Goal: Information Seeking & Learning: Learn about a topic

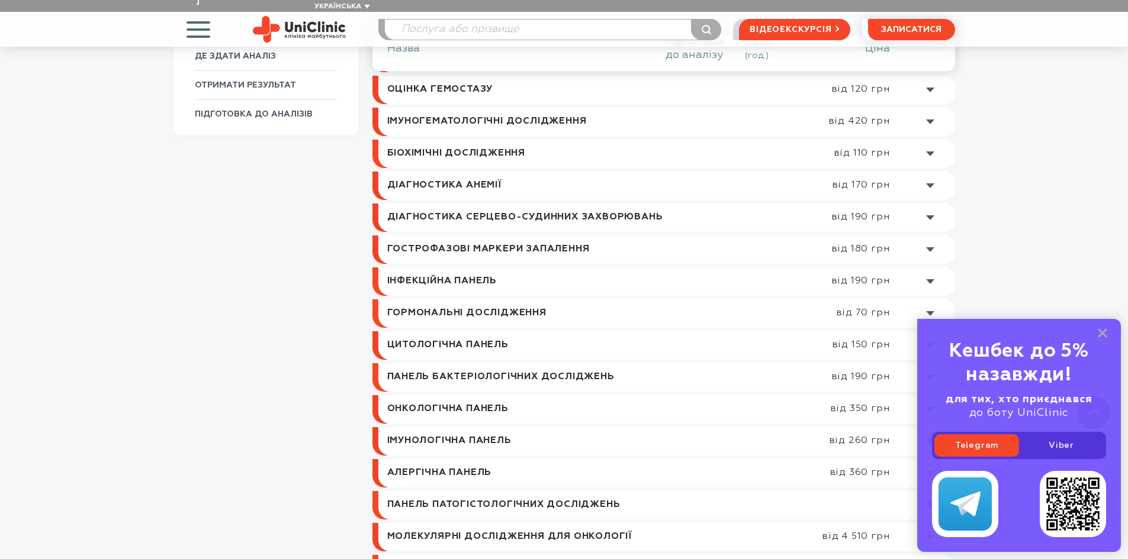
scroll to position [533, 0]
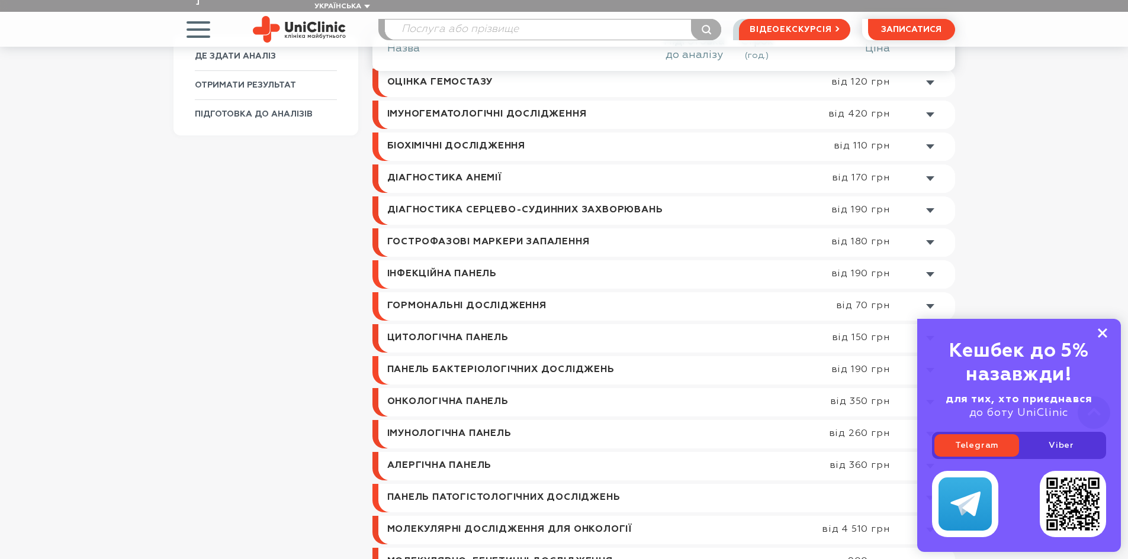
click at [1104, 331] on rect at bounding box center [1102, 333] width 9 height 9
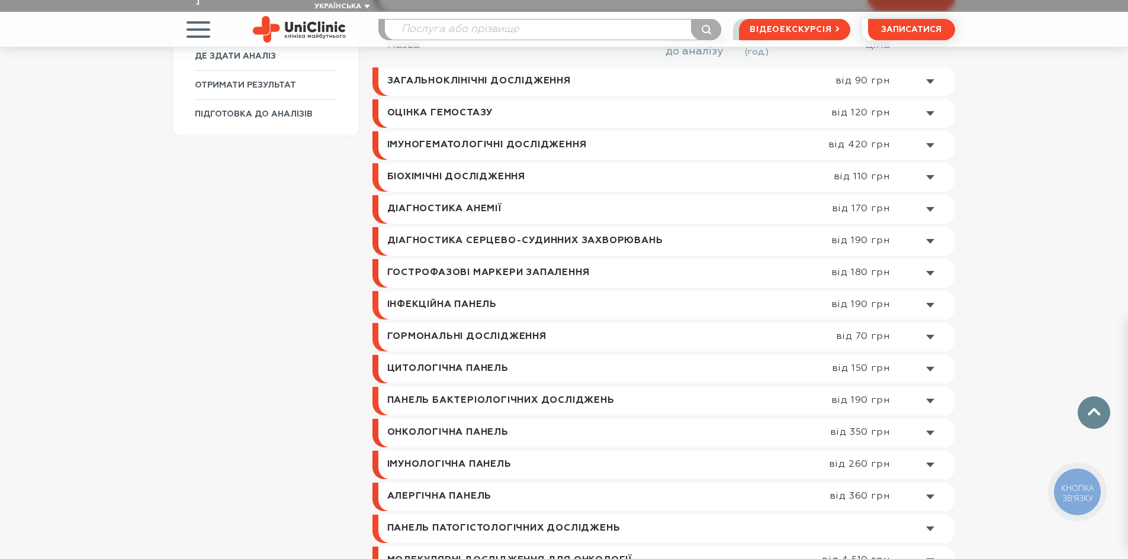
scroll to position [355, 0]
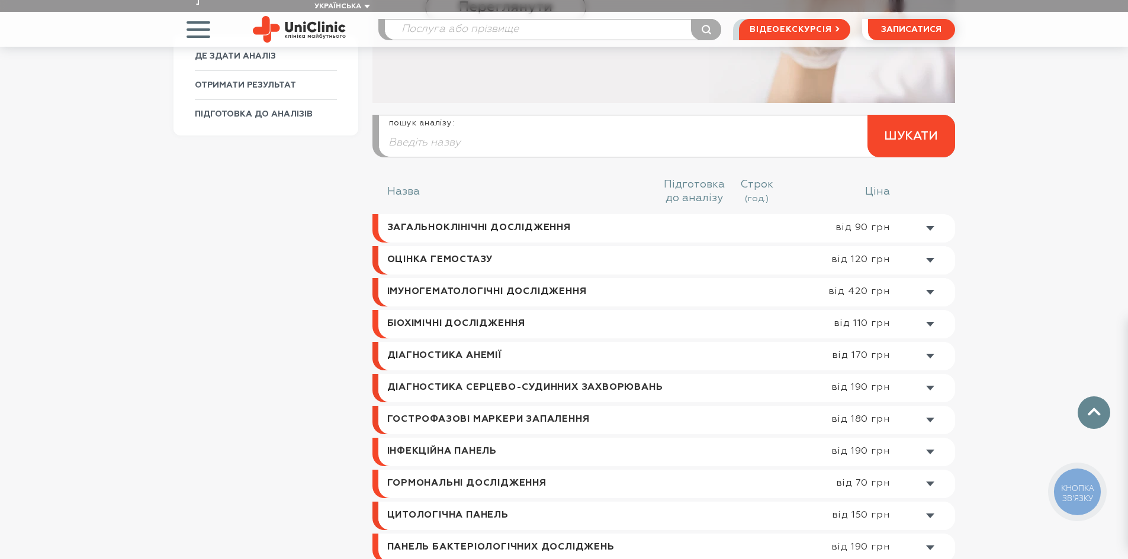
click at [559, 310] on link at bounding box center [666, 324] width 577 height 28
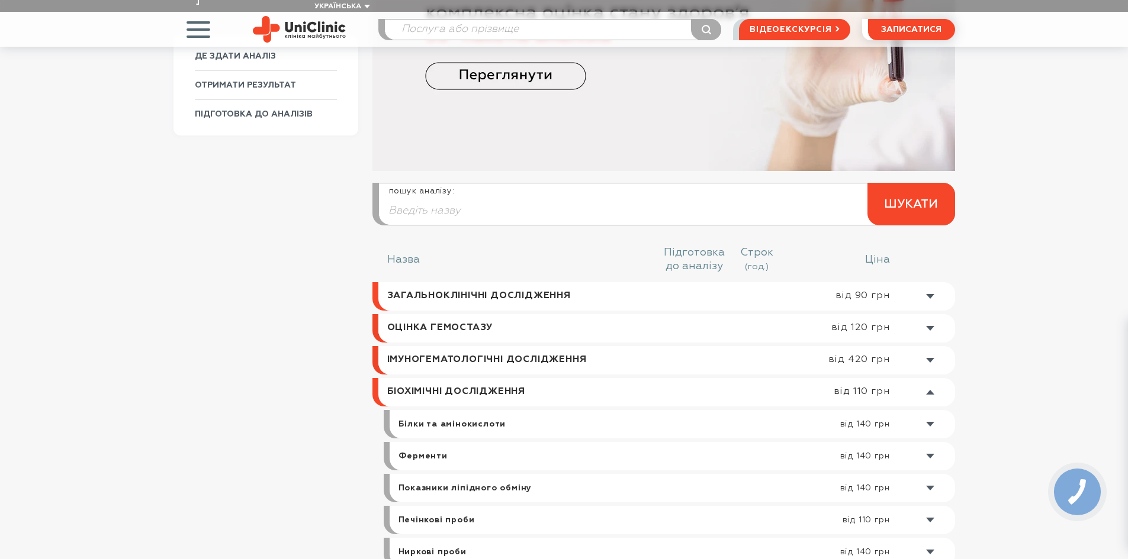
scroll to position [287, 0]
click at [555, 379] on link at bounding box center [666, 393] width 577 height 28
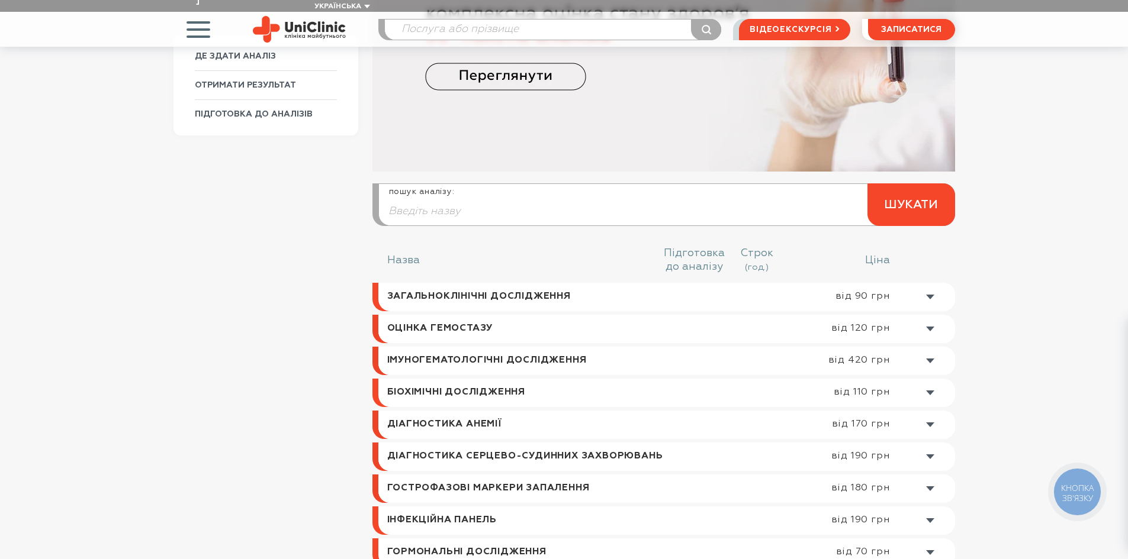
click at [764, 284] on link at bounding box center [666, 297] width 577 height 28
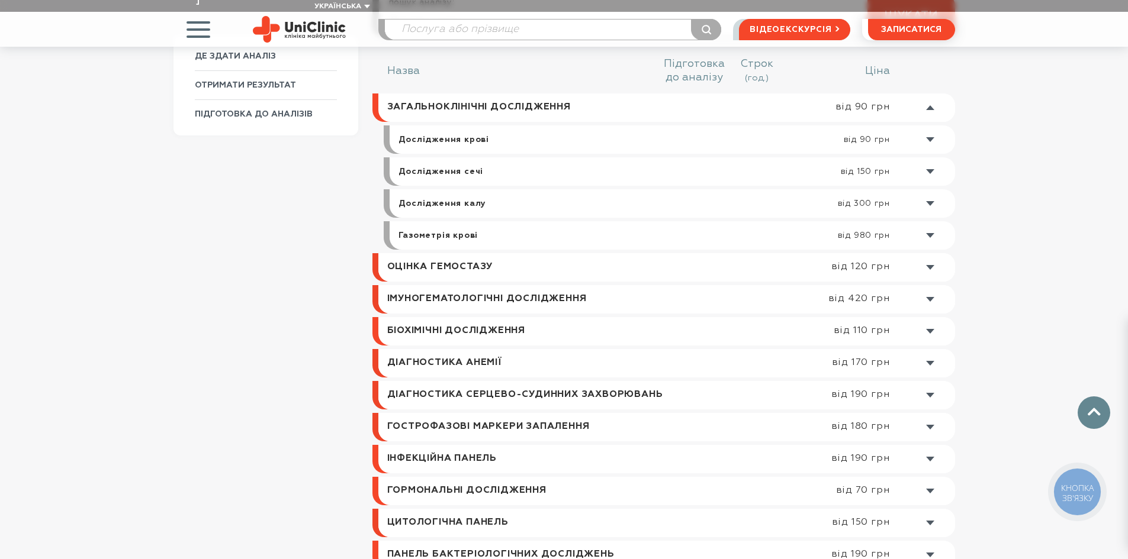
scroll to position [487, 0]
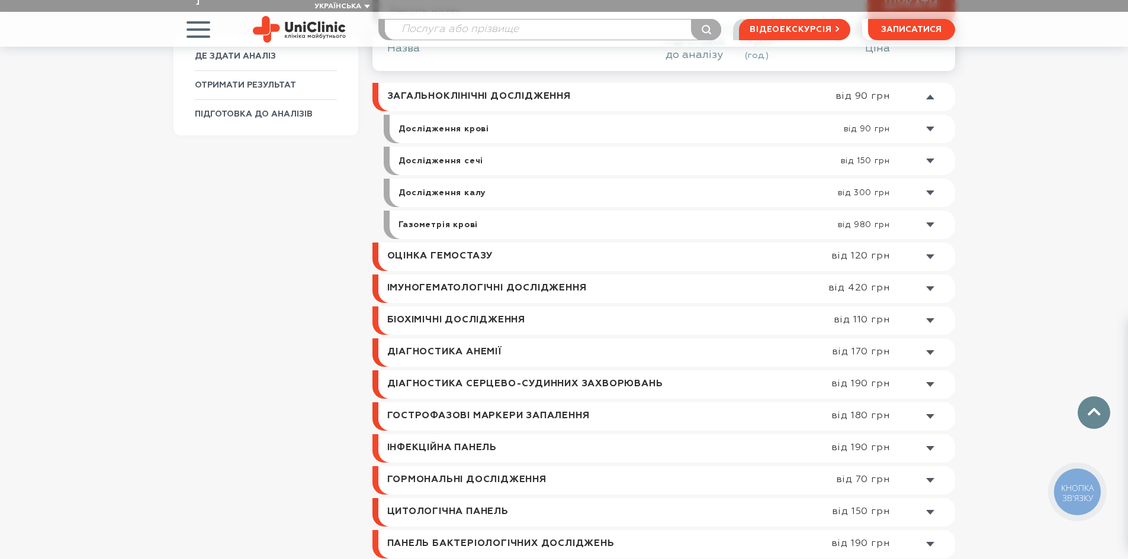
click at [654, 86] on link at bounding box center [666, 97] width 577 height 28
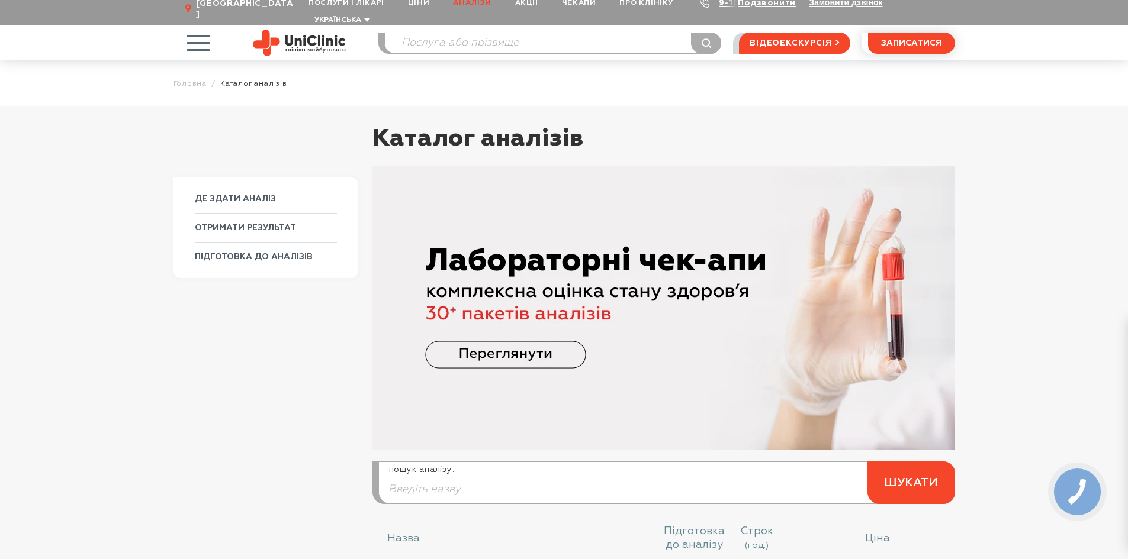
scroll to position [0, 0]
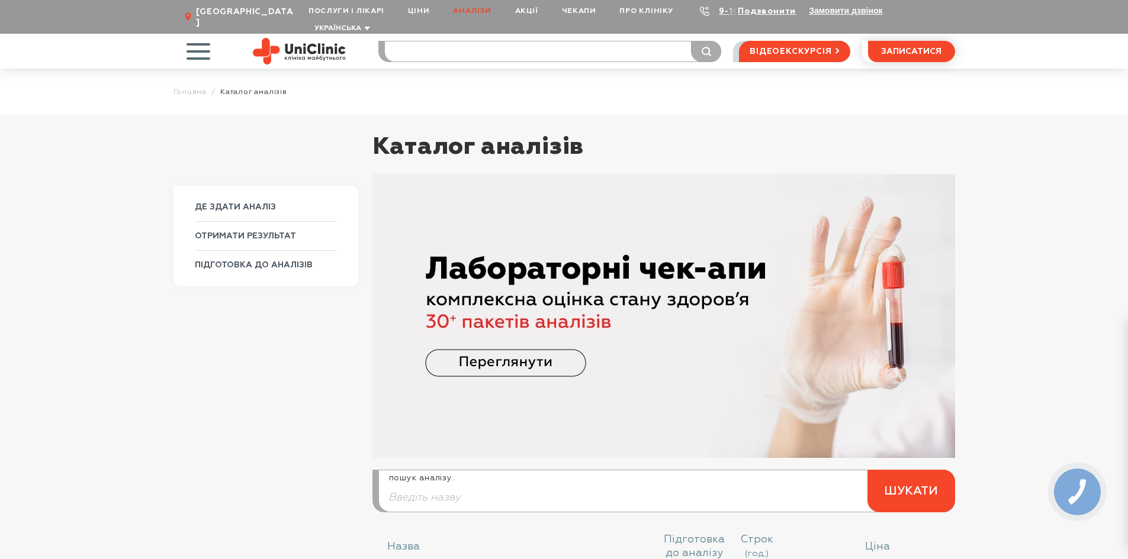
click at [471, 41] on input "search" at bounding box center [553, 51] width 336 height 20
type input "днк"
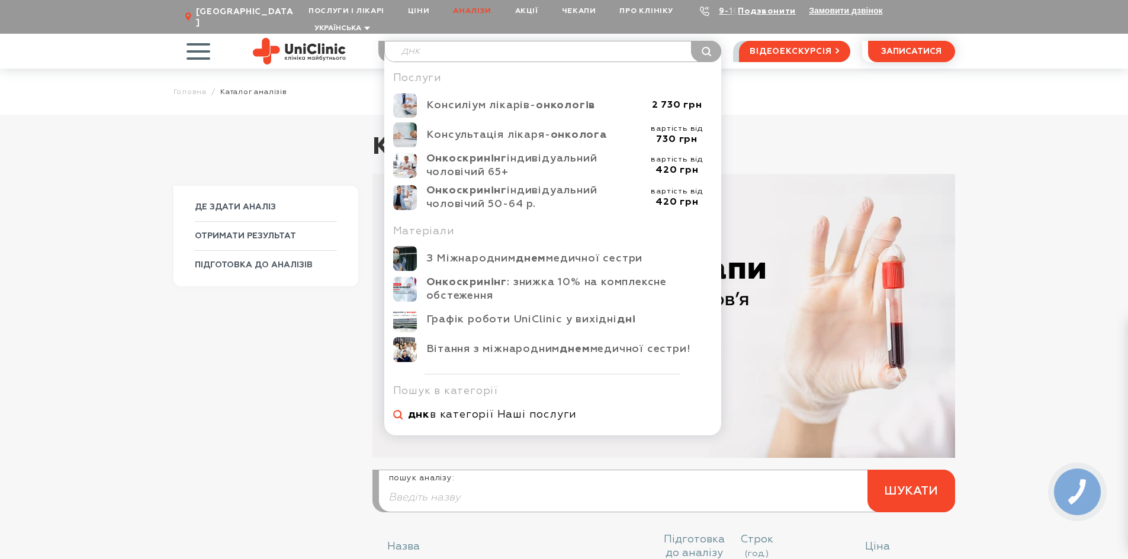
click at [502, 408] on span "днк в категорії Наші послуги" at bounding box center [560, 415] width 305 height 14
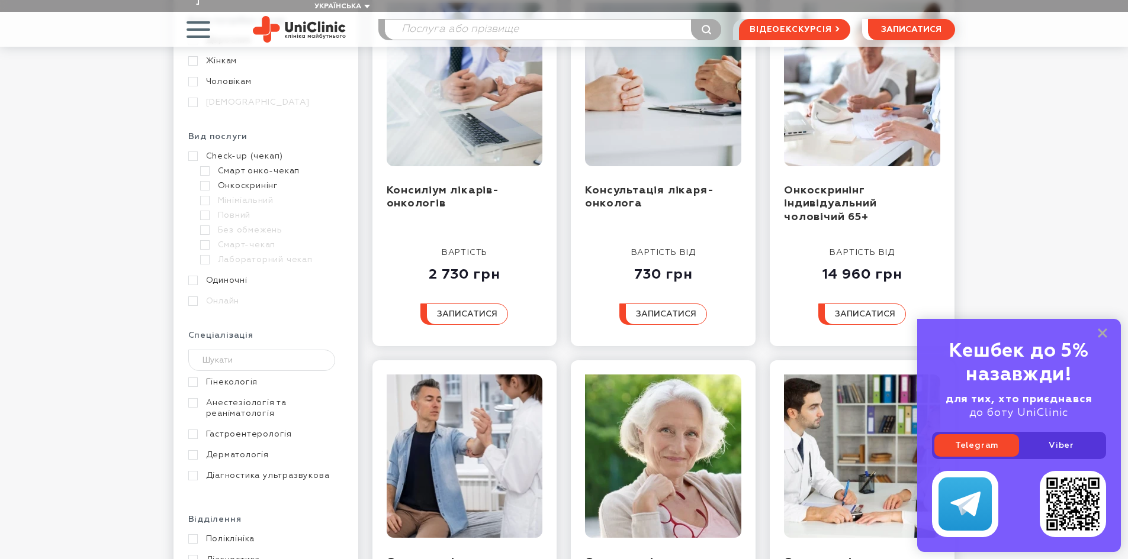
scroll to position [118, 0]
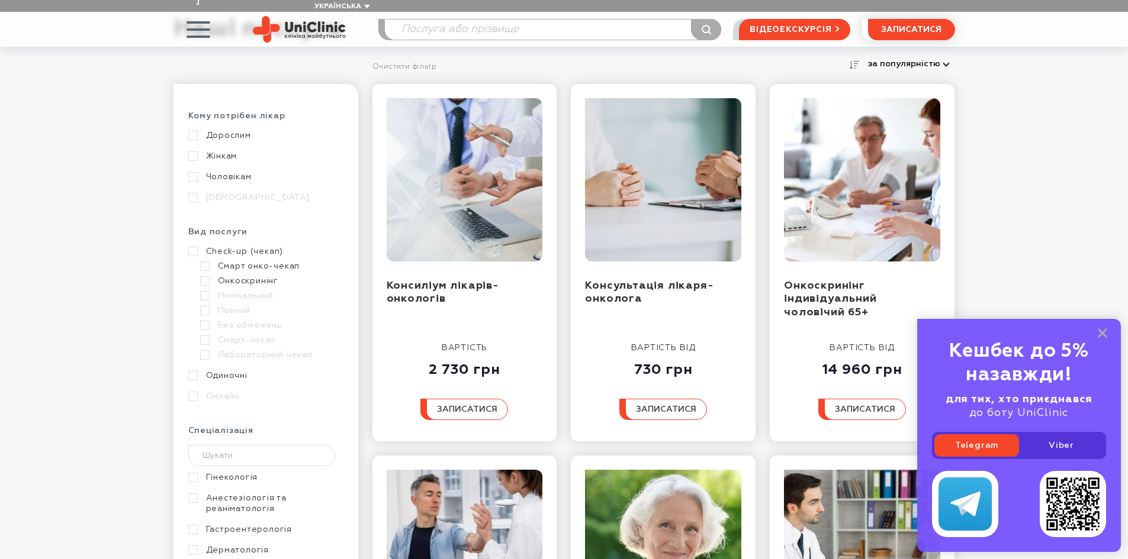
click at [303, 16] on img at bounding box center [299, 29] width 93 height 27
click at [204, 13] on span "button" at bounding box center [197, 29] width 49 height 49
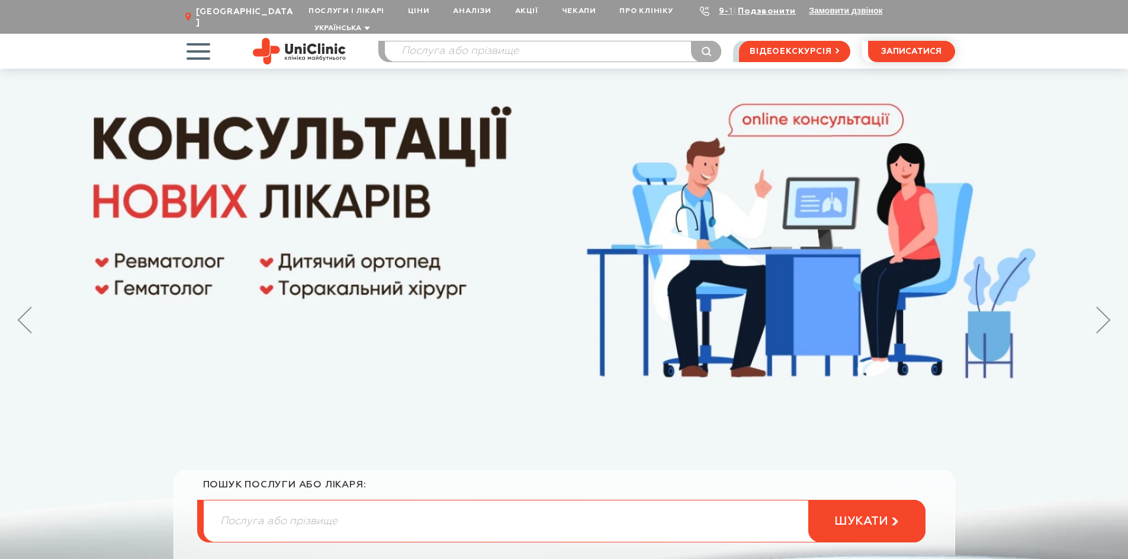
click at [208, 38] on span "button" at bounding box center [197, 51] width 49 height 49
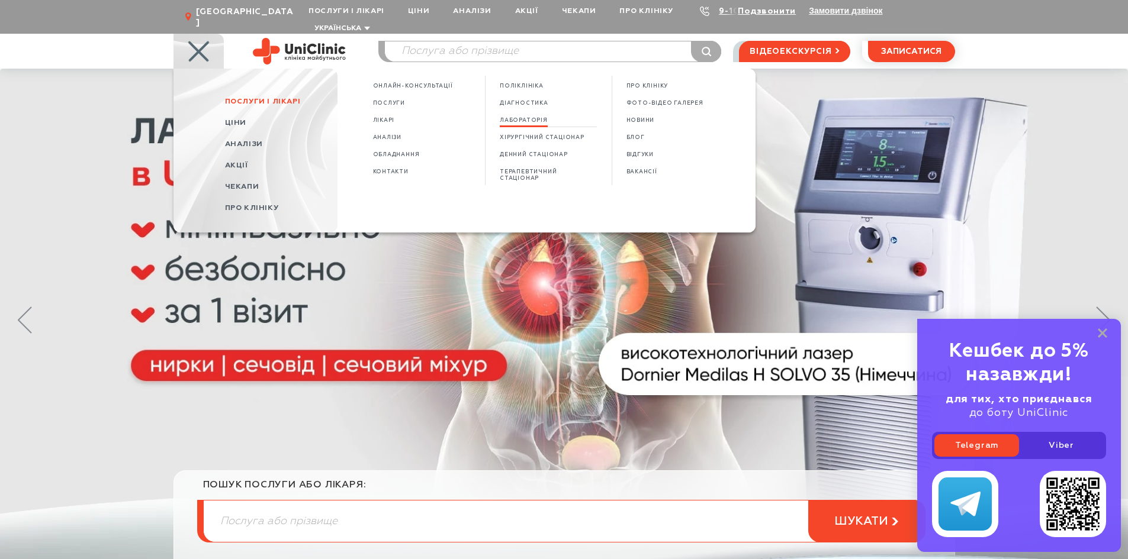
click at [524, 117] on span "Лабораторія" at bounding box center [524, 120] width 48 height 7
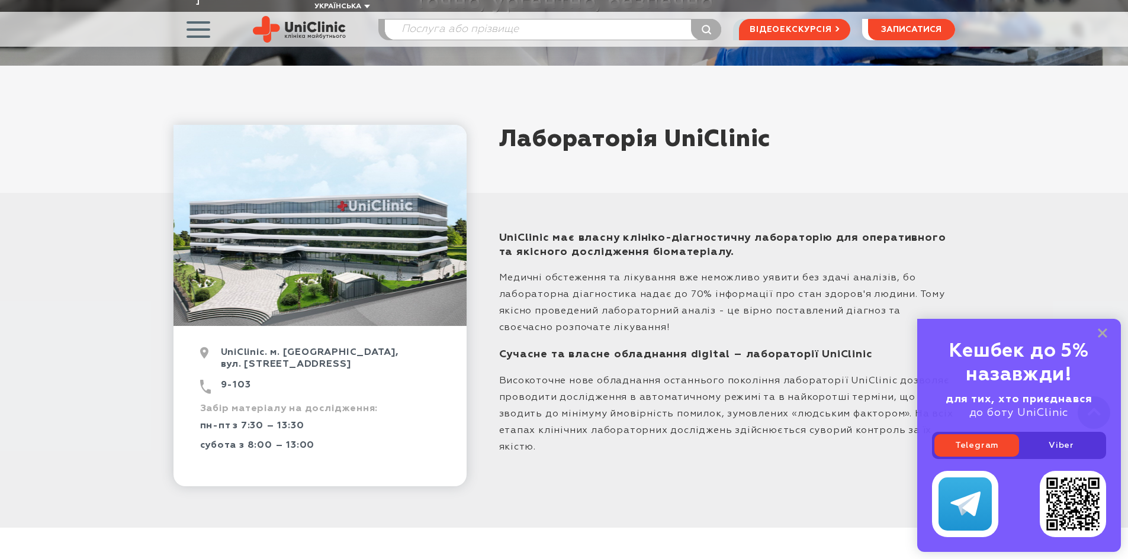
scroll to position [414, 0]
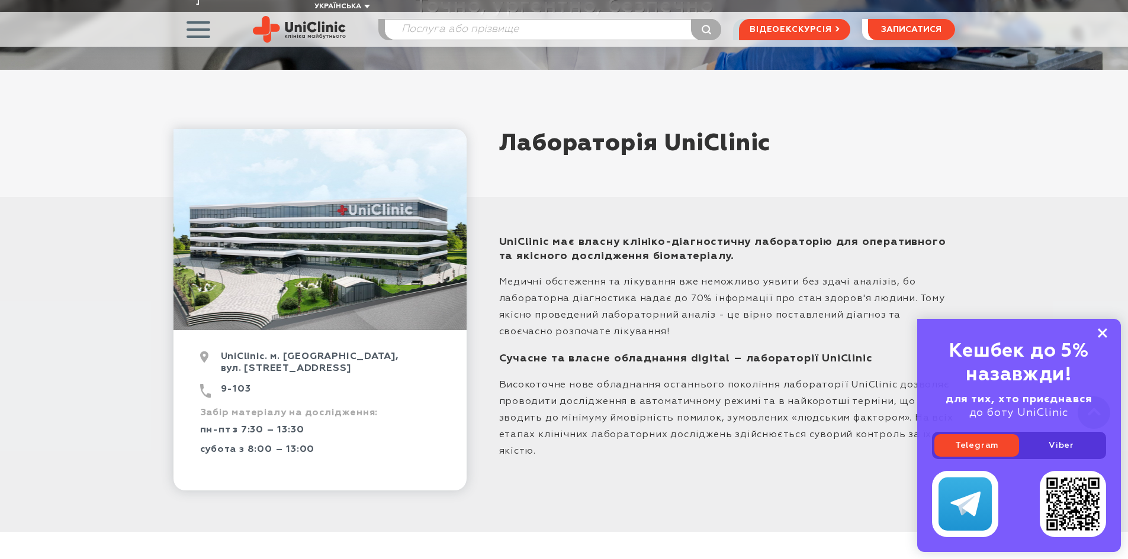
click at [1105, 336] on rect at bounding box center [1102, 333] width 9 height 9
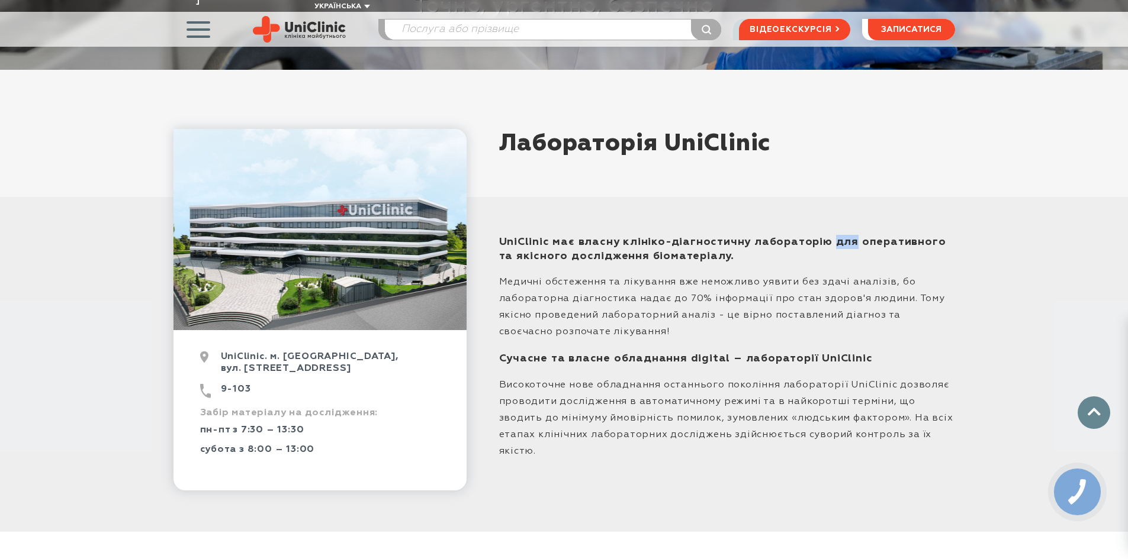
drag, startPoint x: 834, startPoint y: 229, endPoint x: 852, endPoint y: 233, distance: 18.7
click at [852, 237] on span "UniClinic має власну клініко-діагностичну лабораторію для оперативного та якісн…" at bounding box center [722, 249] width 447 height 25
drag, startPoint x: 859, startPoint y: 232, endPoint x: 938, endPoint y: 234, distance: 78.8
click at [938, 237] on span "UniClinic має власну клініко-діагностичну лабораторію для оперативного та якісн…" at bounding box center [722, 249] width 447 height 25
click at [953, 236] on h3 "UniClinic має власну клініко-діагностичну лабораторію для оперативного та якісн…" at bounding box center [727, 249] width 456 height 28
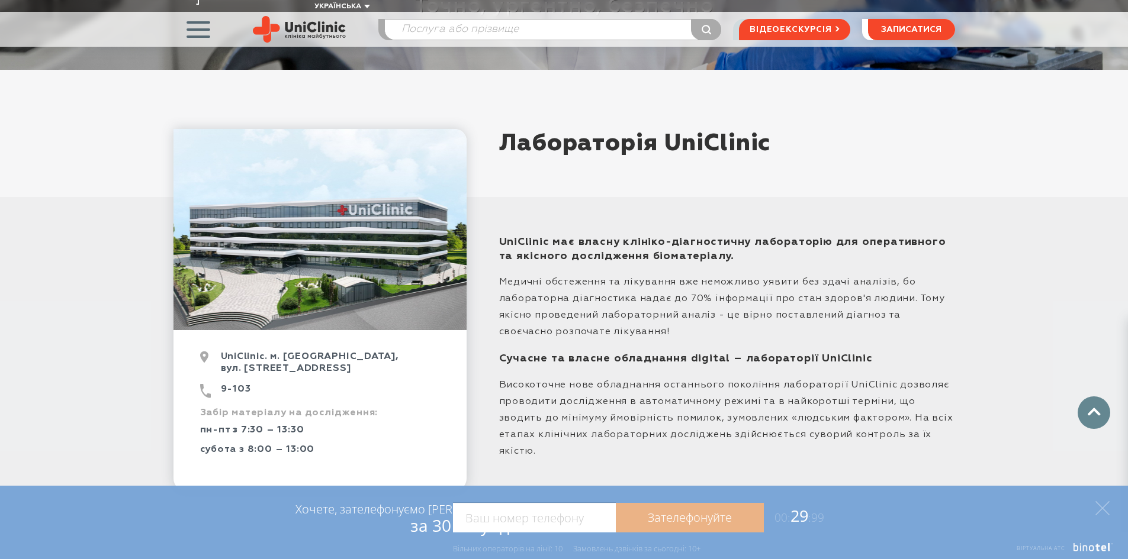
click at [871, 404] on span "Високоточне нове обладнання останнього покоління лабораторії UniClinic дозволяє…" at bounding box center [726, 419] width 454 height 76
drag, startPoint x: 855, startPoint y: 344, endPoint x: 845, endPoint y: 346, distance: 10.2
click at [845, 353] on span "Сучасне та власне обладнання digital – лабораторії UniClinic" at bounding box center [686, 358] width 374 height 11
click at [842, 290] on span "Медичні обстеження та лікування вже неможливо уявити без здачі аналізів, бо лаб…" at bounding box center [722, 307] width 446 height 59
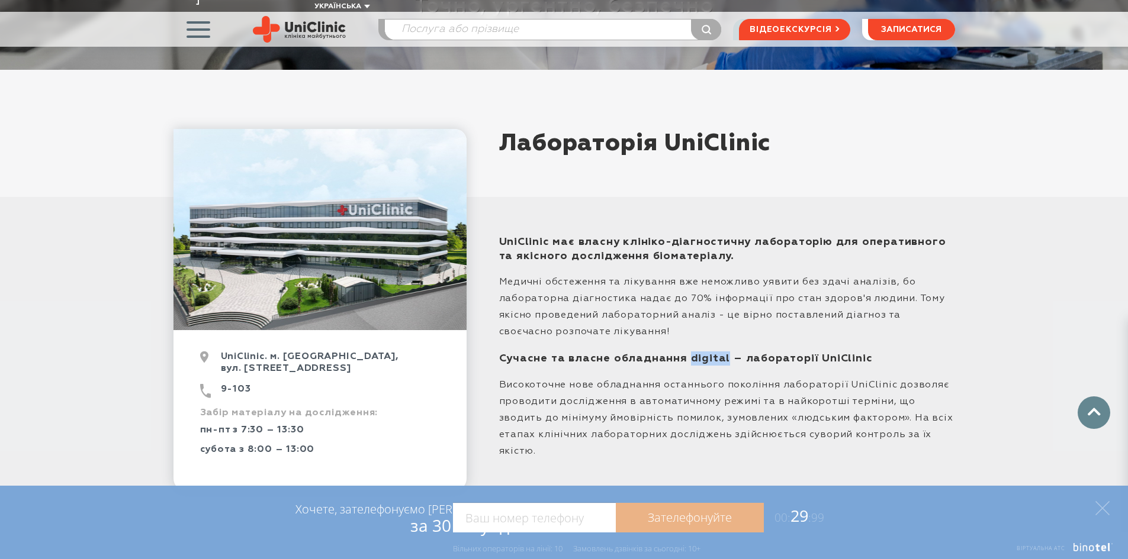
drag, startPoint x: 687, startPoint y: 345, endPoint x: 722, endPoint y: 349, distance: 35.8
click at [722, 353] on span "Сучасне та власне обладнання digital – лабораторії UniClinic" at bounding box center [686, 358] width 374 height 11
click at [720, 353] on span "Сучасне та власне обладнання digital – лабораторії UniClinic" at bounding box center [686, 358] width 374 height 11
drag, startPoint x: 722, startPoint y: 346, endPoint x: 683, endPoint y: 347, distance: 39.1
click at [683, 353] on span "Сучасне та власне обладнання digital – лабораторії UniClinic" at bounding box center [686, 358] width 374 height 11
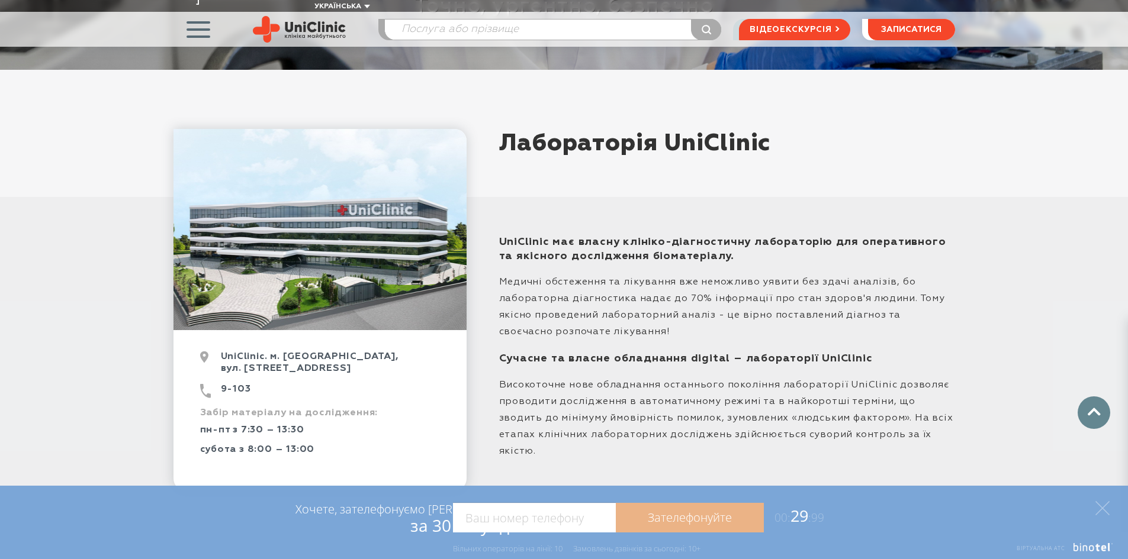
click at [973, 372] on div "UniClinic. м. [GEOGRAPHIC_DATA], вул. [STREET_ADDRESS] 9-103 Забір матеріалу на…" at bounding box center [564, 301] width 1128 height 462
click at [1101, 507] on polygon at bounding box center [1102, 508] width 14 height 14
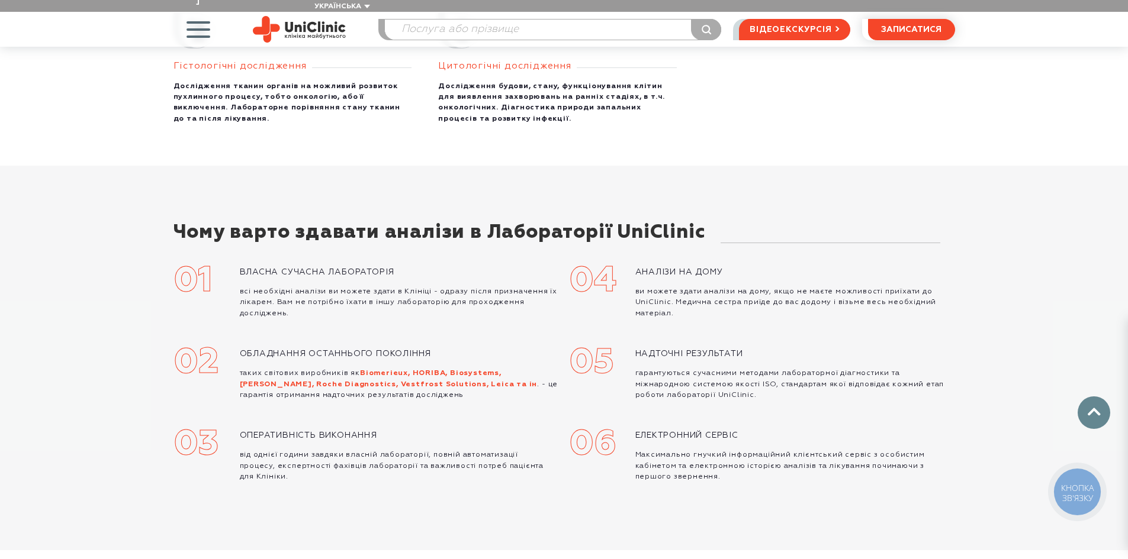
scroll to position [1184, 0]
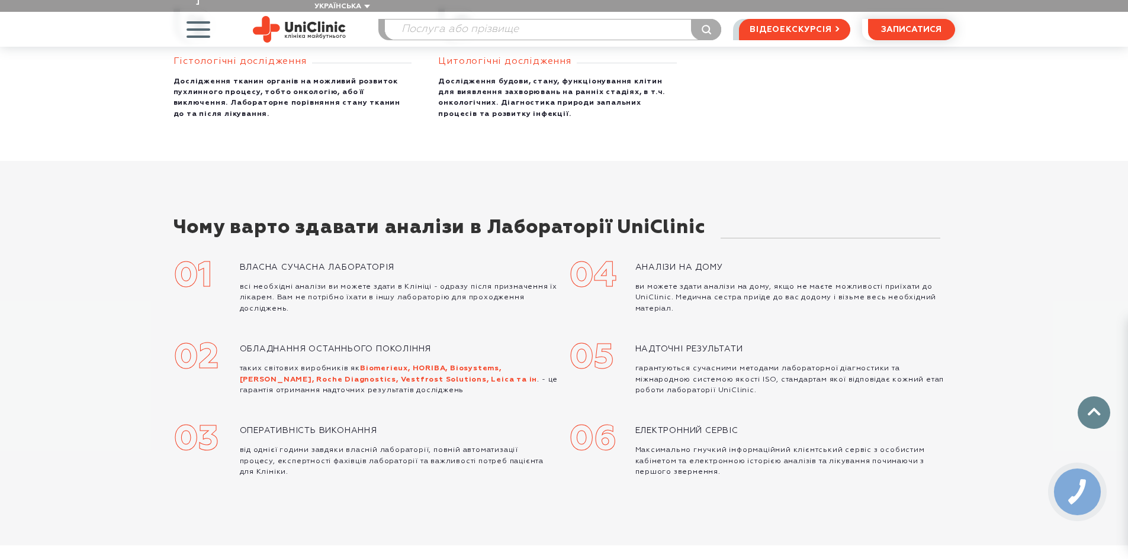
click at [885, 382] on p "гарантуються сучасними методами лабораторної діагностики та міжнародною системо…" at bounding box center [795, 379] width 320 height 33
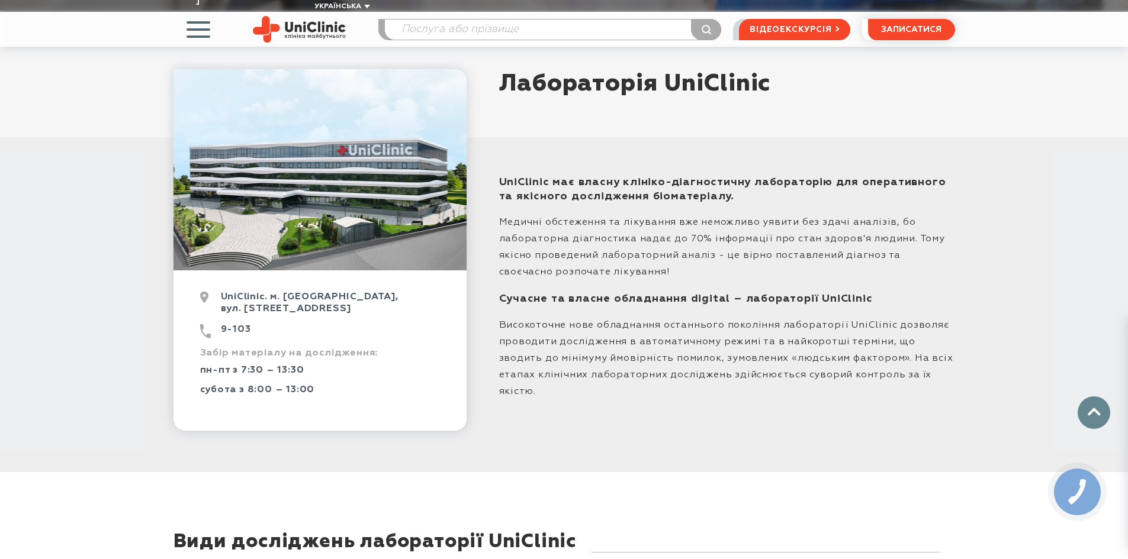
scroll to position [474, 0]
